Goal: Task Accomplishment & Management: Complete application form

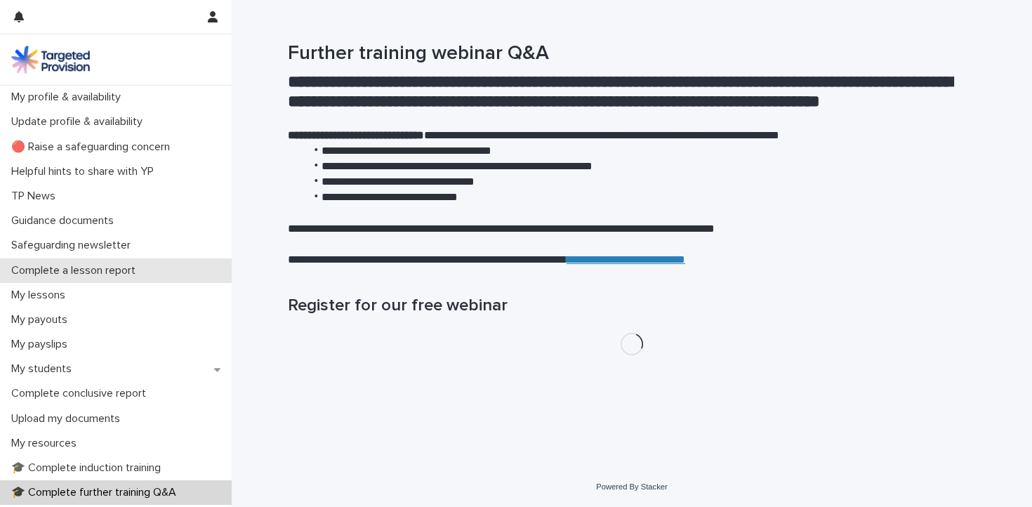
click at [106, 271] on p "Complete a lesson report" at bounding box center [76, 270] width 141 height 13
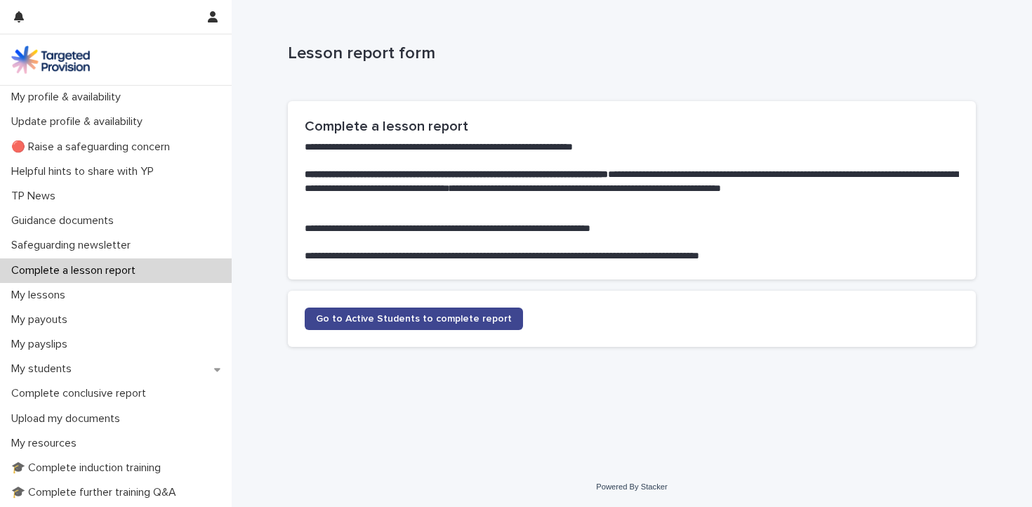
click at [383, 318] on span "Go to Active Students to complete report" at bounding box center [414, 319] width 196 height 10
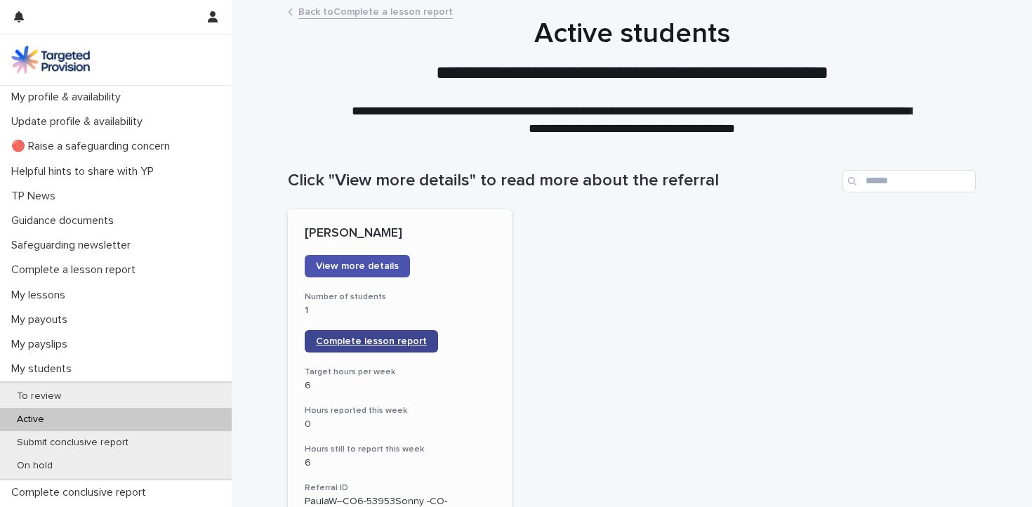
click at [379, 338] on span "Complete lesson report" at bounding box center [371, 341] width 111 height 10
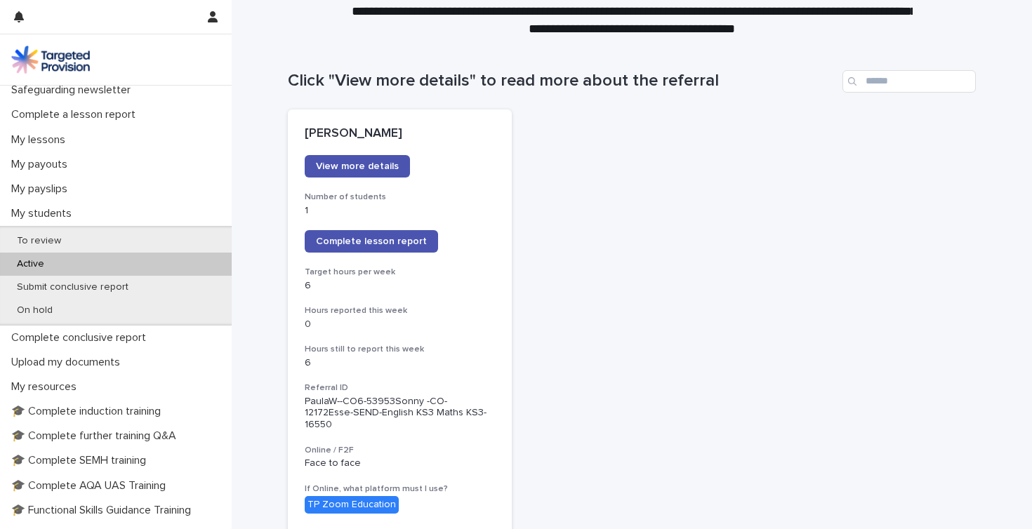
scroll to position [96, 0]
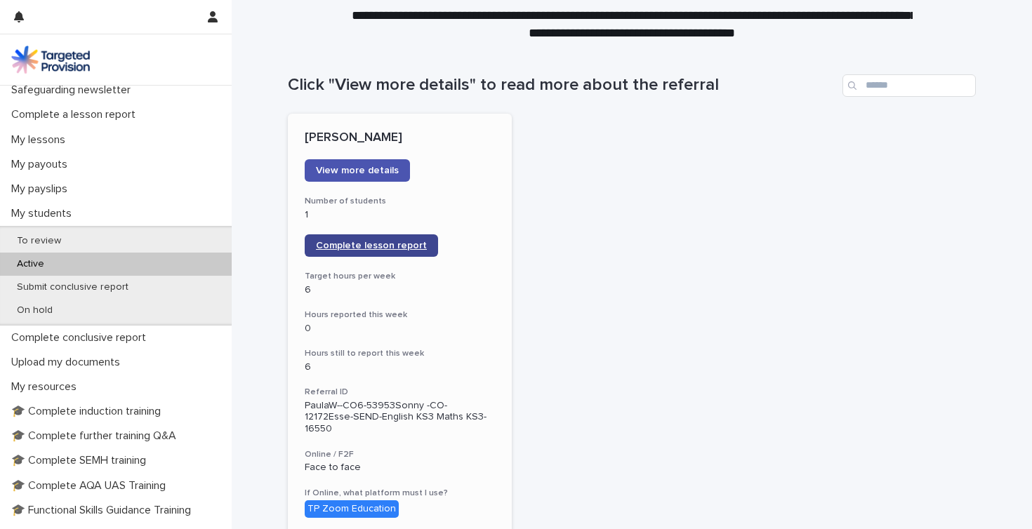
click at [362, 243] on span "Complete lesson report" at bounding box center [371, 246] width 111 height 10
